Goal: Transaction & Acquisition: Purchase product/service

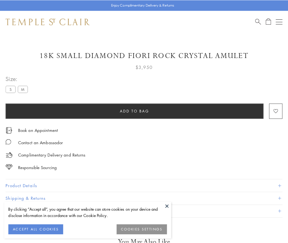
scroll to position [9, 0]
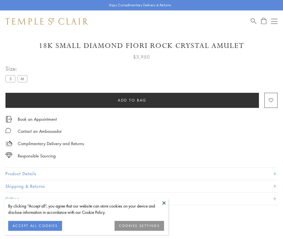
click at [132, 100] on span "Add to bag" at bounding box center [132, 100] width 29 height 6
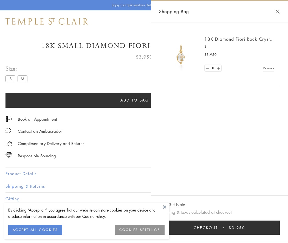
click at [218, 228] on span "Checkout" at bounding box center [205, 228] width 24 height 6
